Goal: Check status: Check status

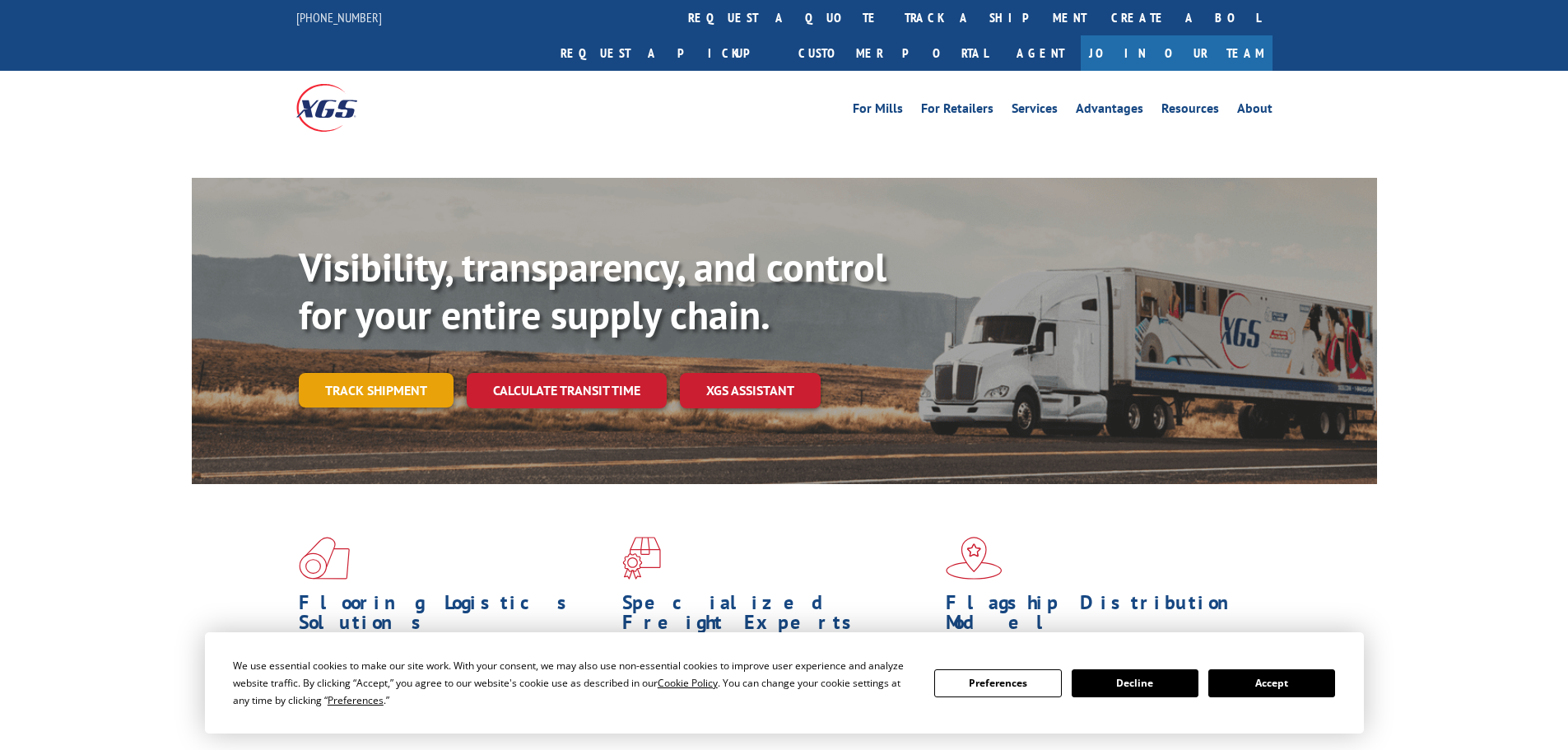
click at [392, 373] on link "Track shipment" at bounding box center [376, 390] width 155 height 34
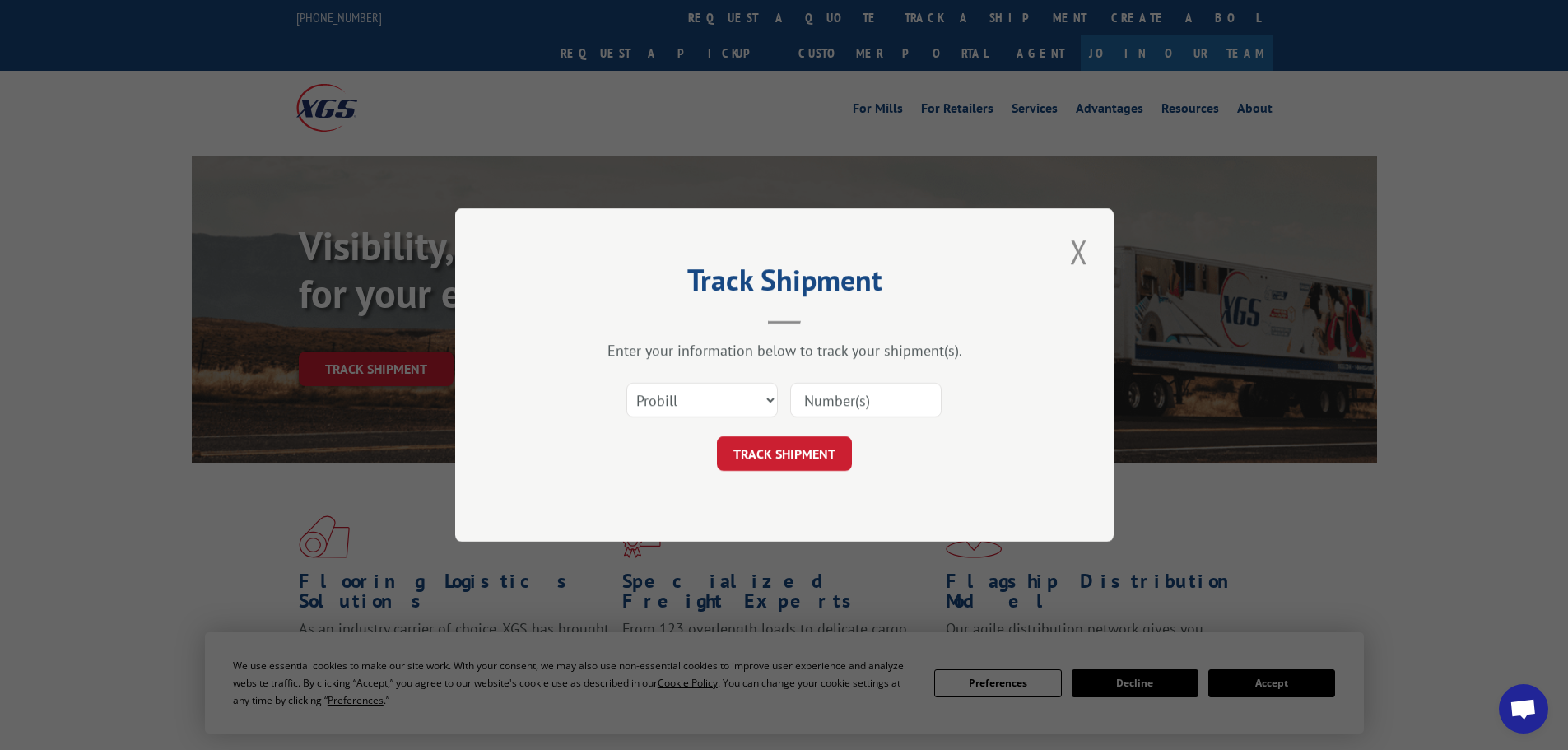
click at [717, 387] on select "Select category... Probill BOL PO" at bounding box center [702, 400] width 151 height 34
select select "bol"
click at [626, 383] on select "Select category... Probill BOL PO" at bounding box center [702, 400] width 151 height 34
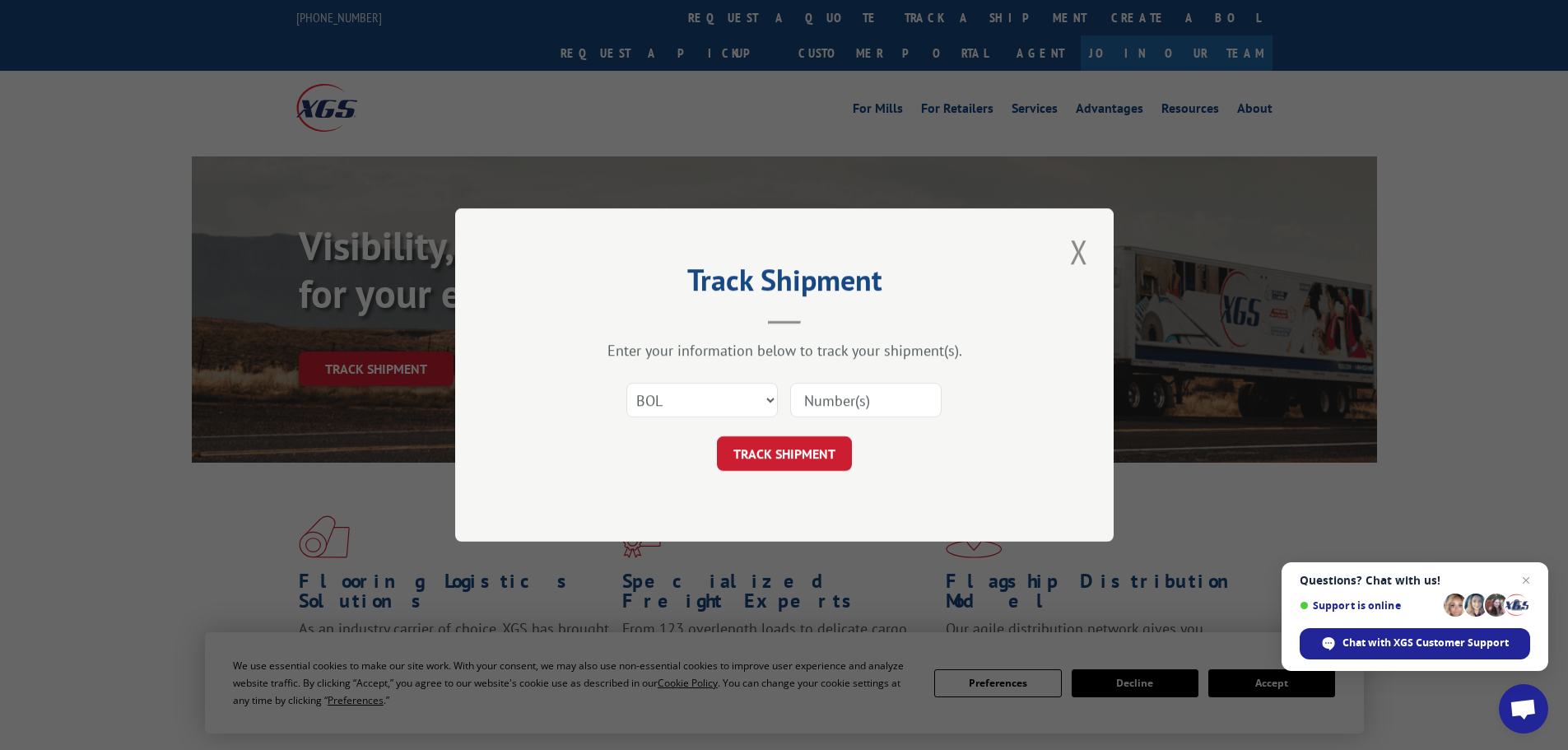
click at [821, 401] on input at bounding box center [866, 400] width 151 height 34
paste input "5945432"
type input "5945432"
click at [811, 460] on button "TRACK SHIPMENT" at bounding box center [784, 454] width 135 height 34
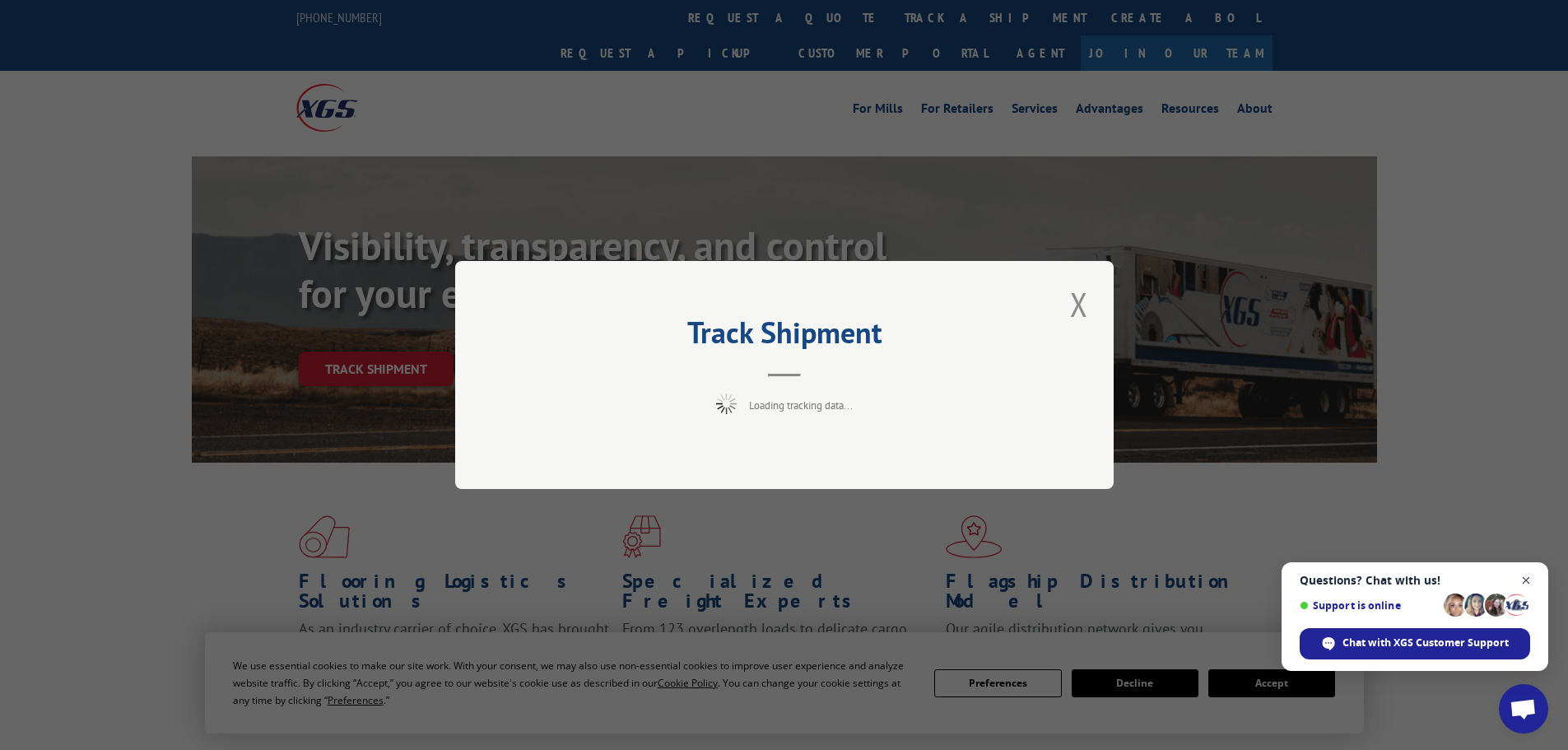
click at [1528, 574] on span "Open chat" at bounding box center [1526, 581] width 21 height 21
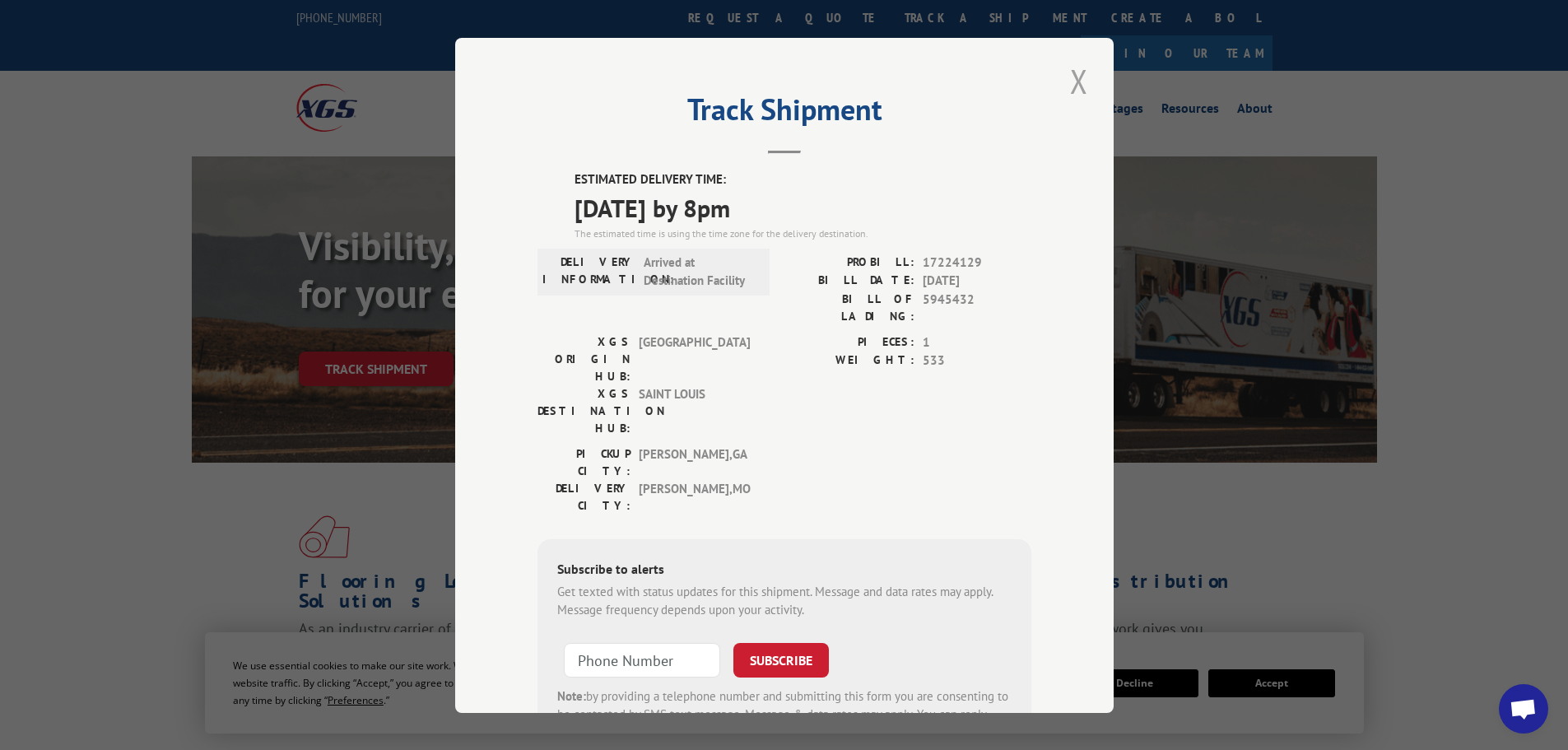
click at [1070, 75] on button "Close modal" at bounding box center [1079, 81] width 28 height 46
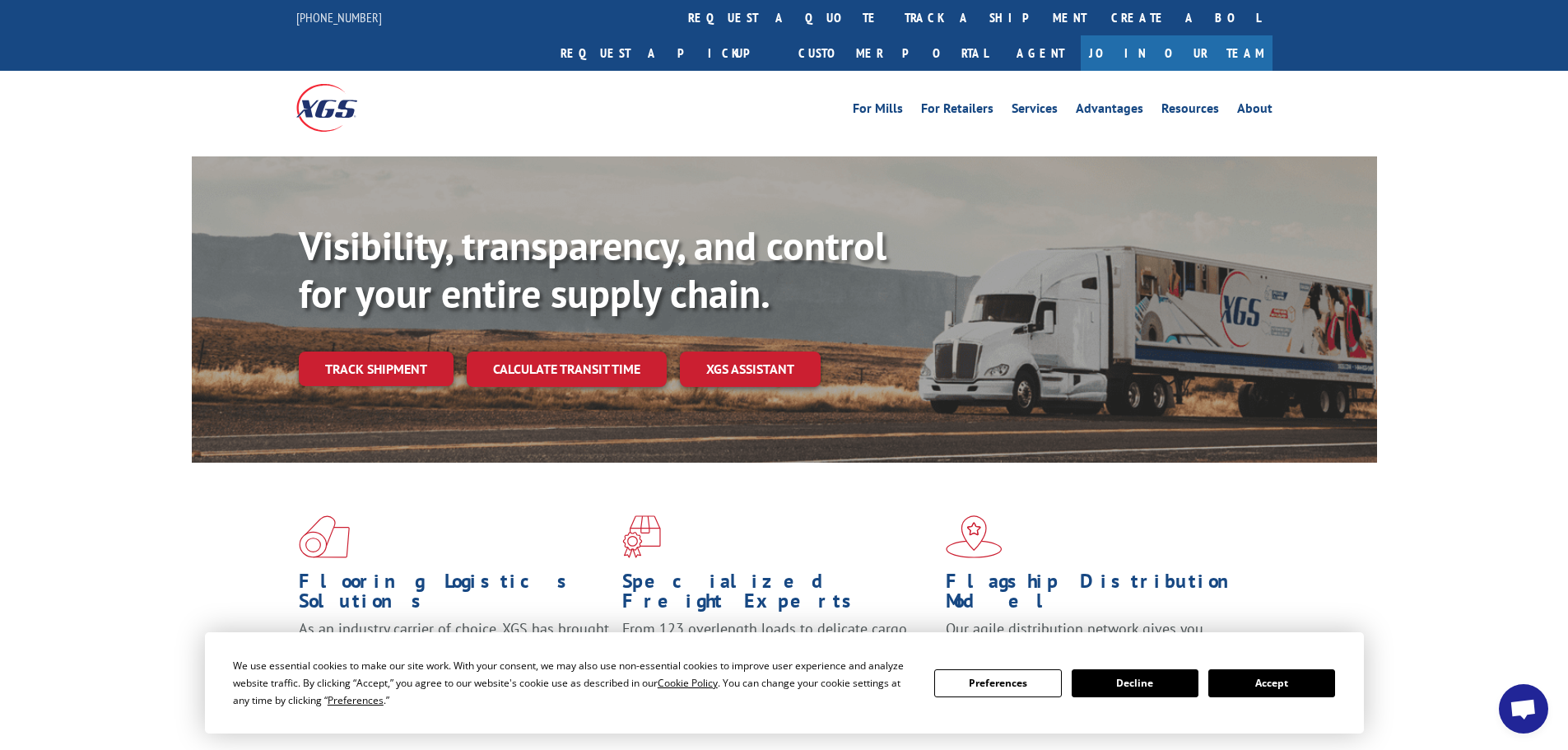
click at [1155, 683] on button "Decline" at bounding box center [1135, 683] width 127 height 28
